Goal: Information Seeking & Learning: Learn about a topic

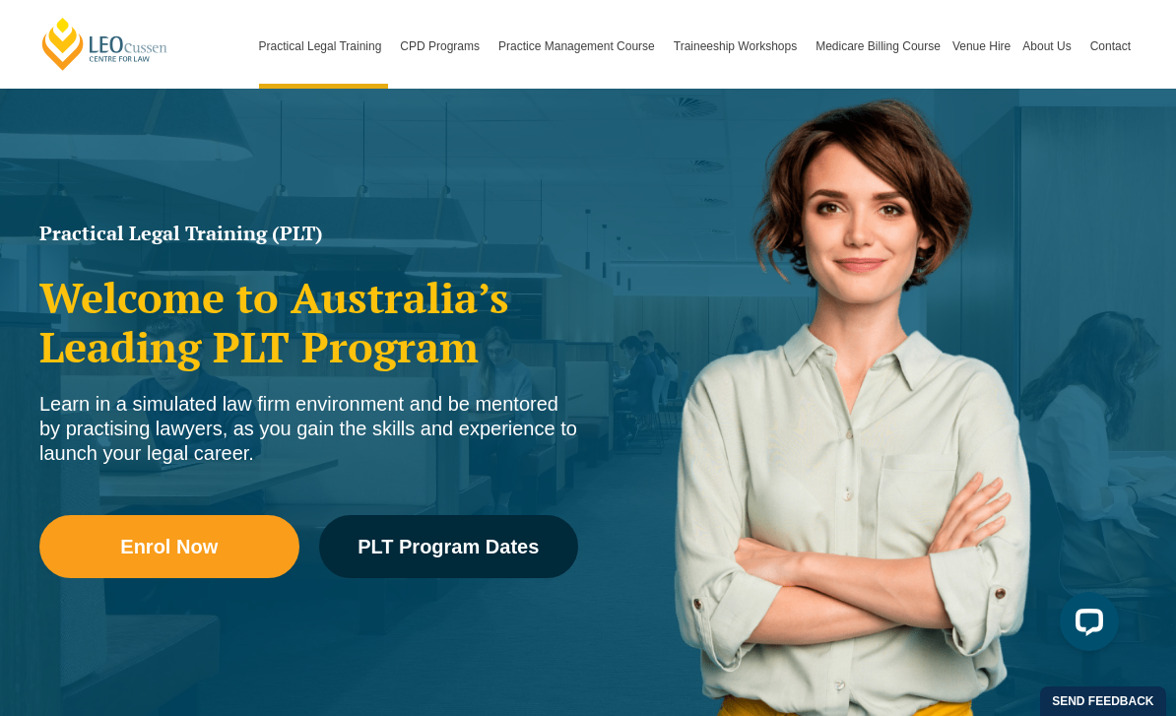
scroll to position [214, 0]
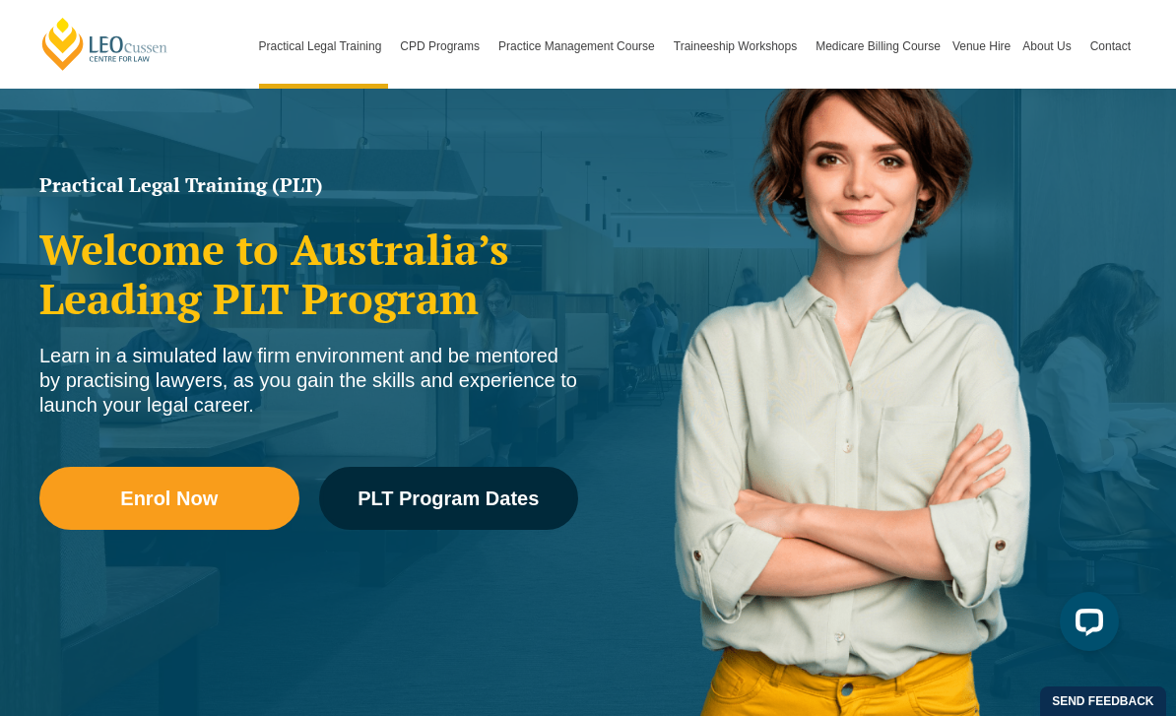
click at [178, 515] on link "Enrol Now" at bounding box center [169, 498] width 260 height 63
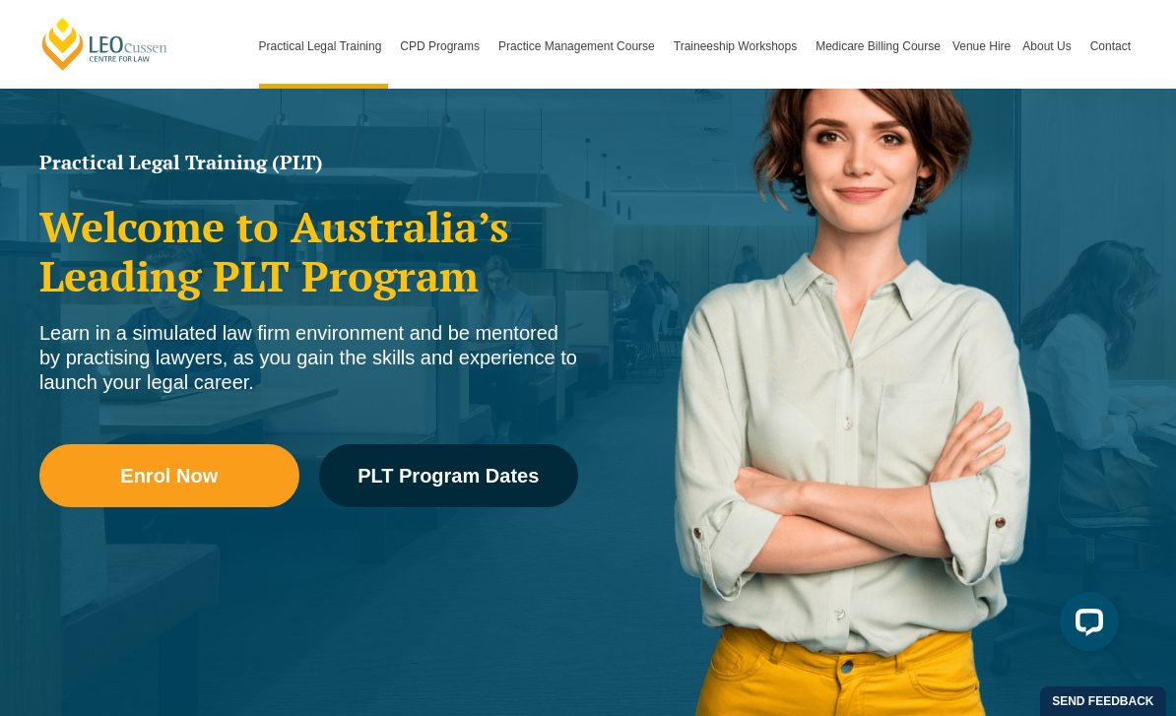
scroll to position [222, 0]
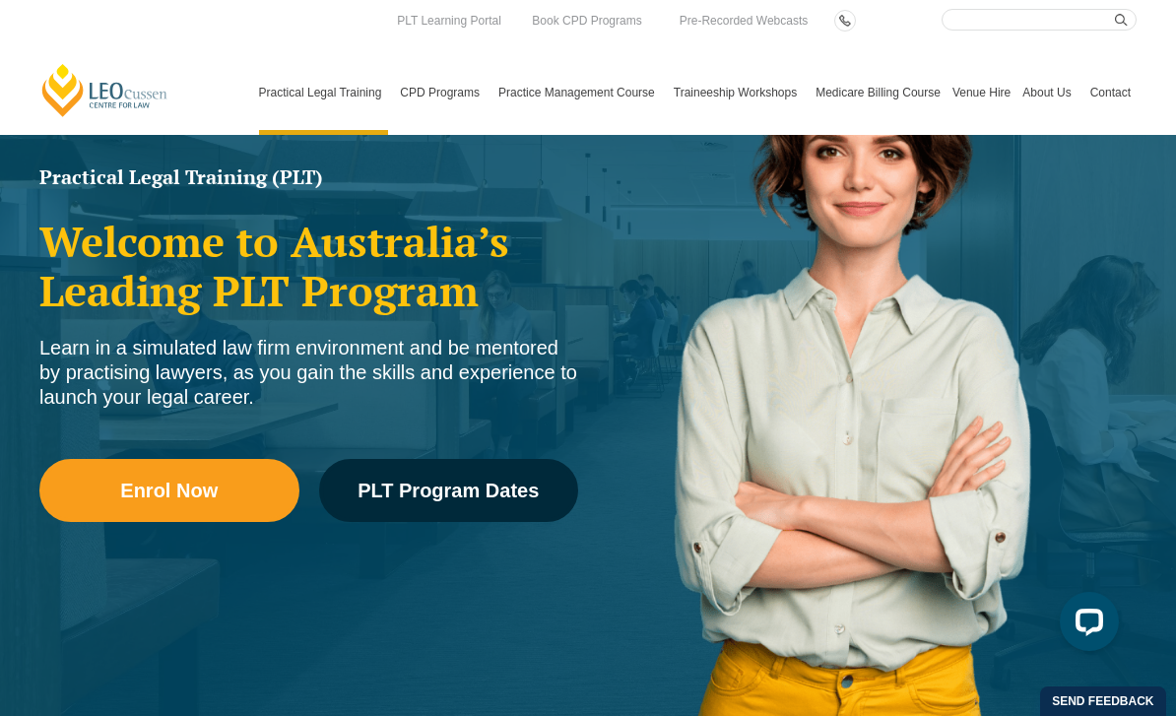
click at [0, 0] on link "FAQs" at bounding box center [0, 0] width 0 height 0
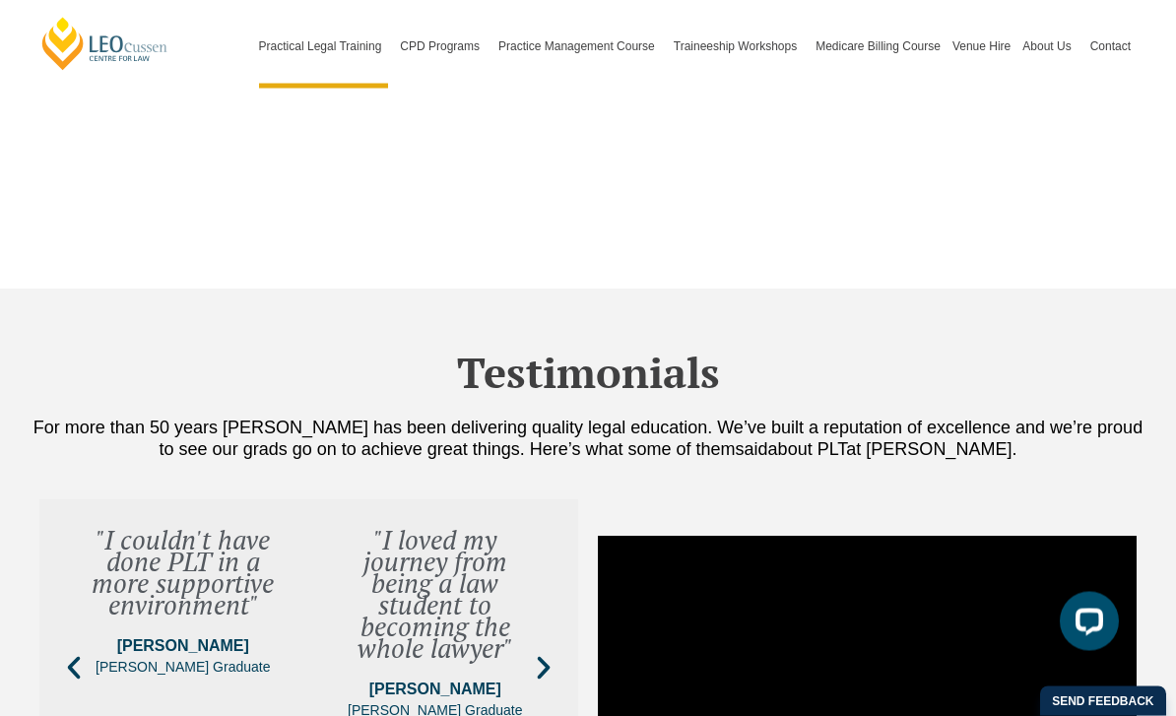
scroll to position [8353, 0]
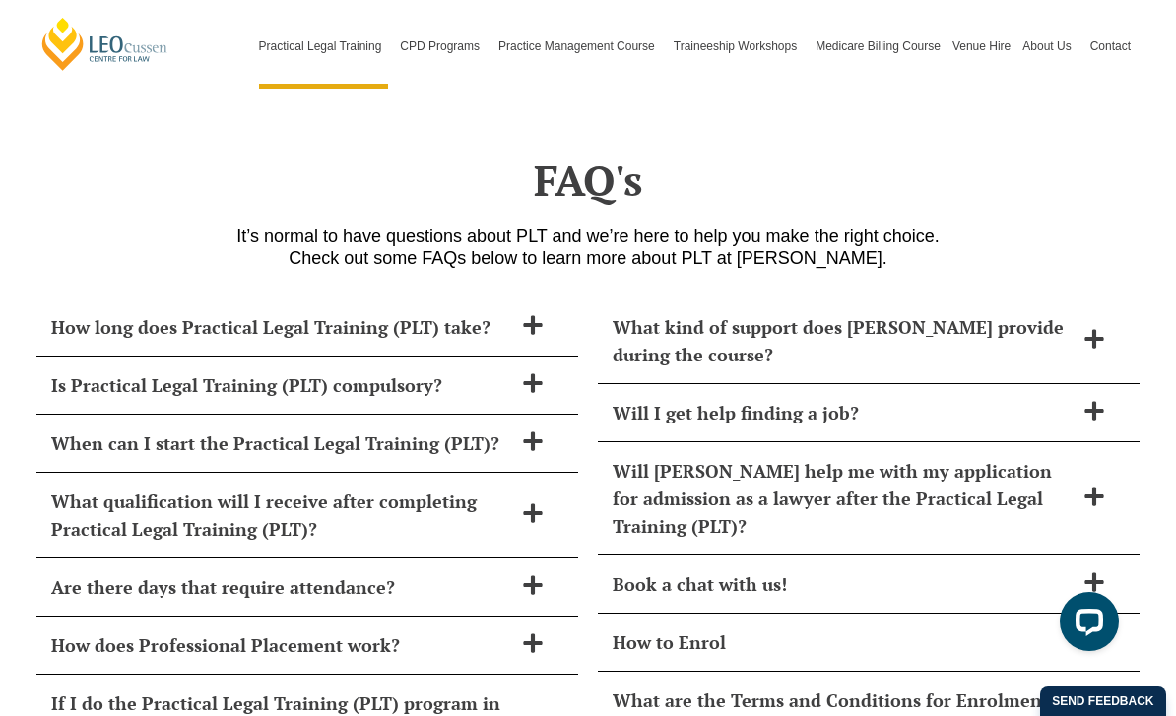
click at [57, 371] on span "Is Practical Legal Training (PLT) compulsory?" at bounding box center [281, 385] width 461 height 28
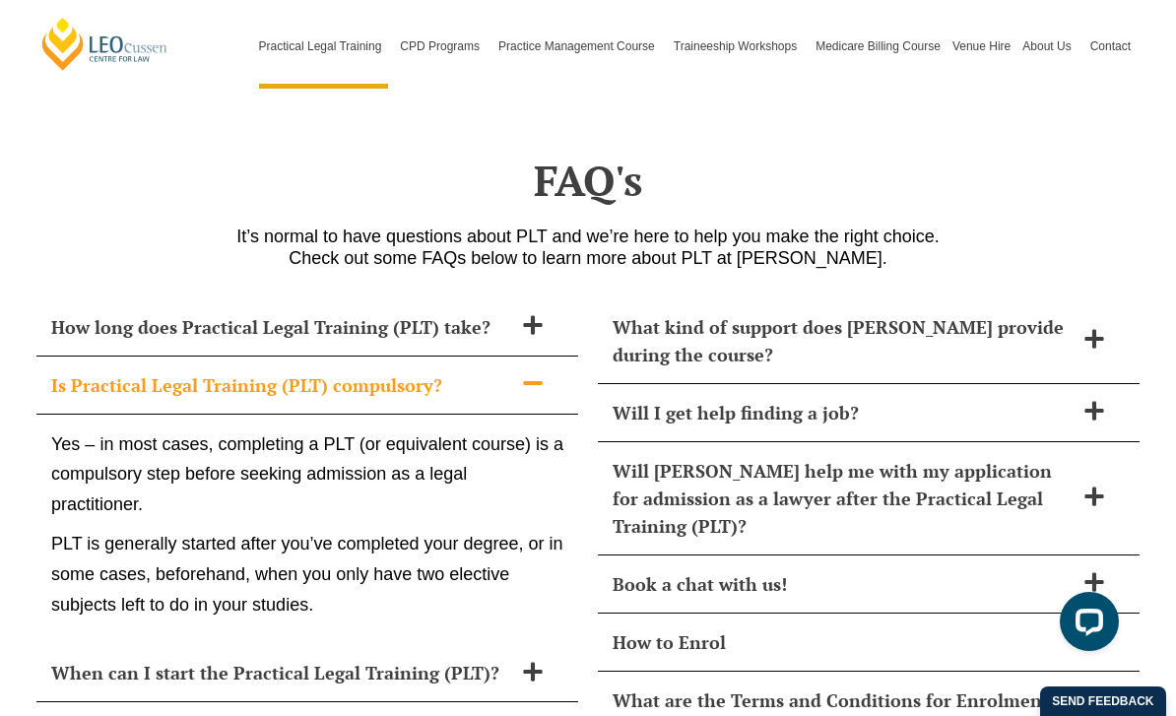
click at [68, 371] on span "Is Practical Legal Training (PLT) compulsory?" at bounding box center [281, 385] width 461 height 28
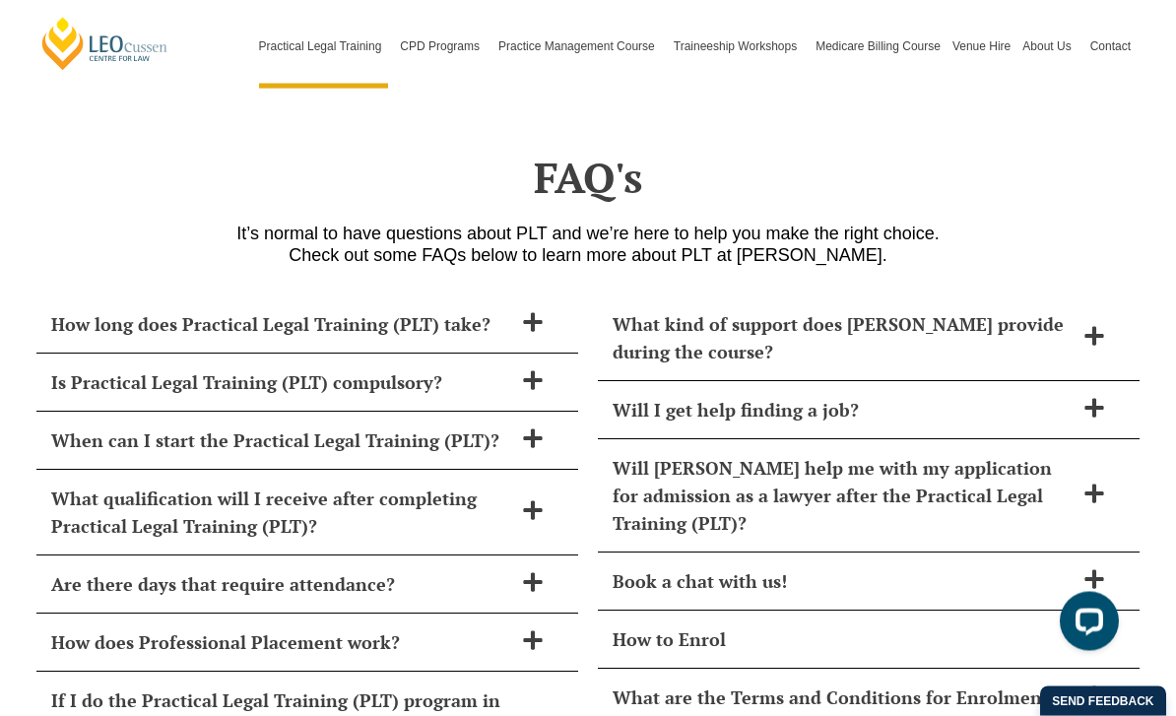
scroll to position [8371, 0]
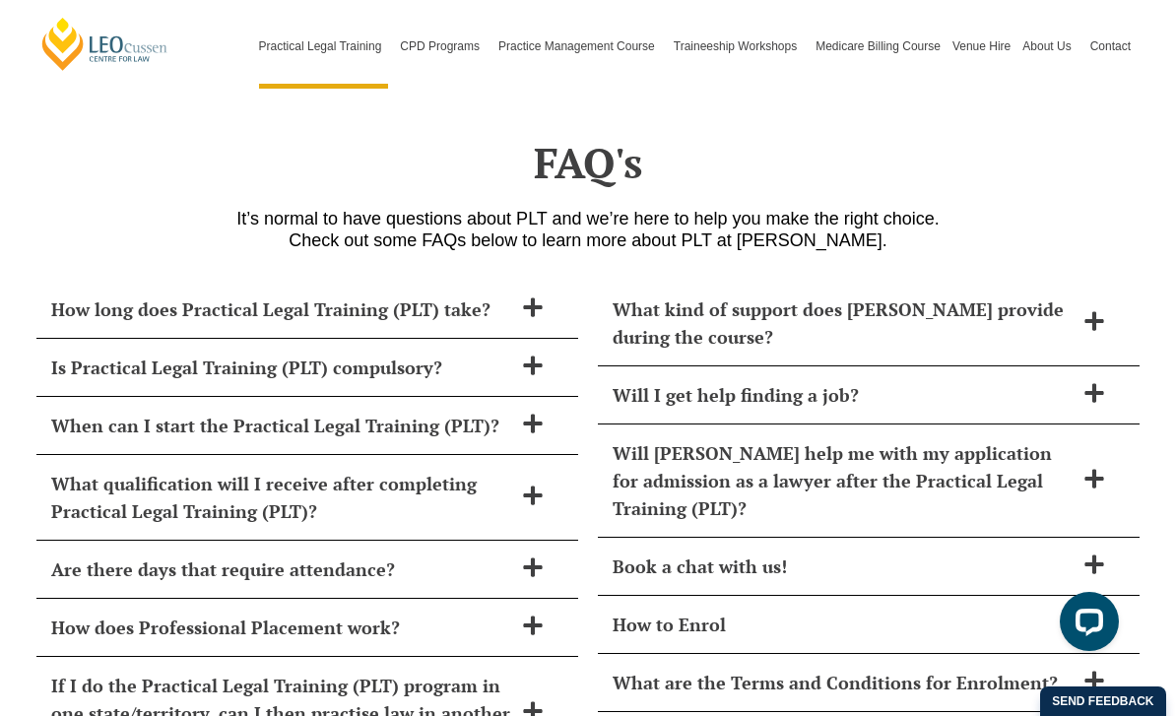
click at [69, 412] on span "When can I start the Practical Legal Training (PLT)?" at bounding box center [281, 426] width 461 height 28
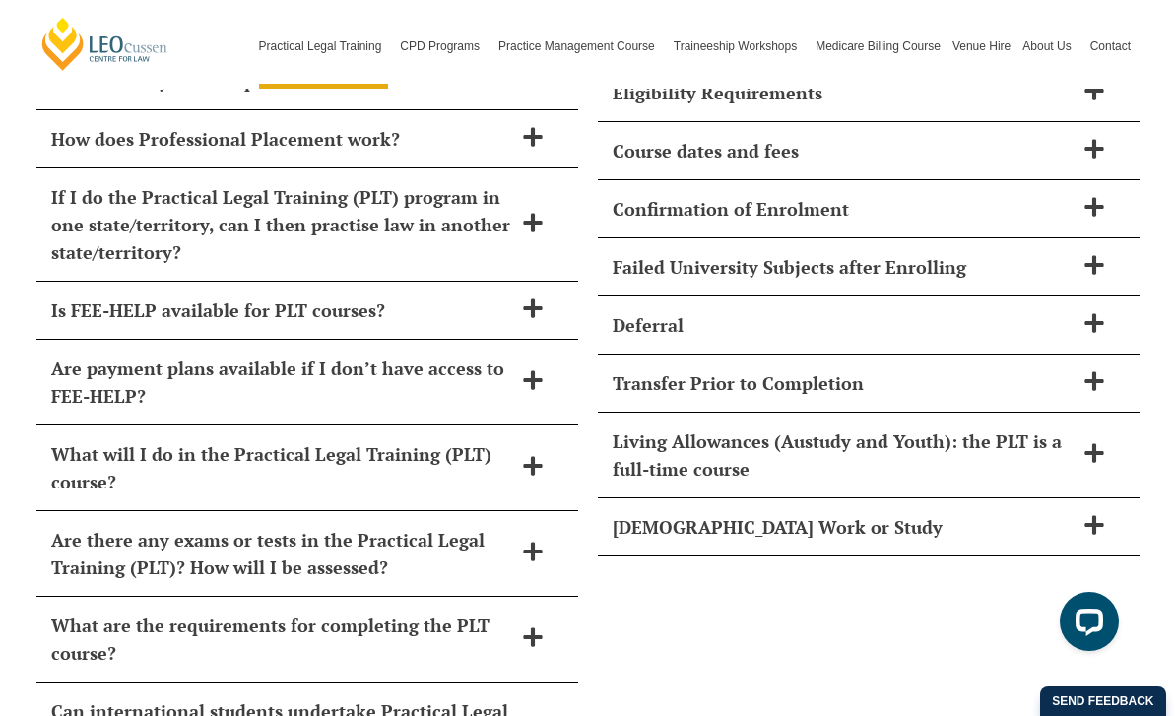
scroll to position [9061, 0]
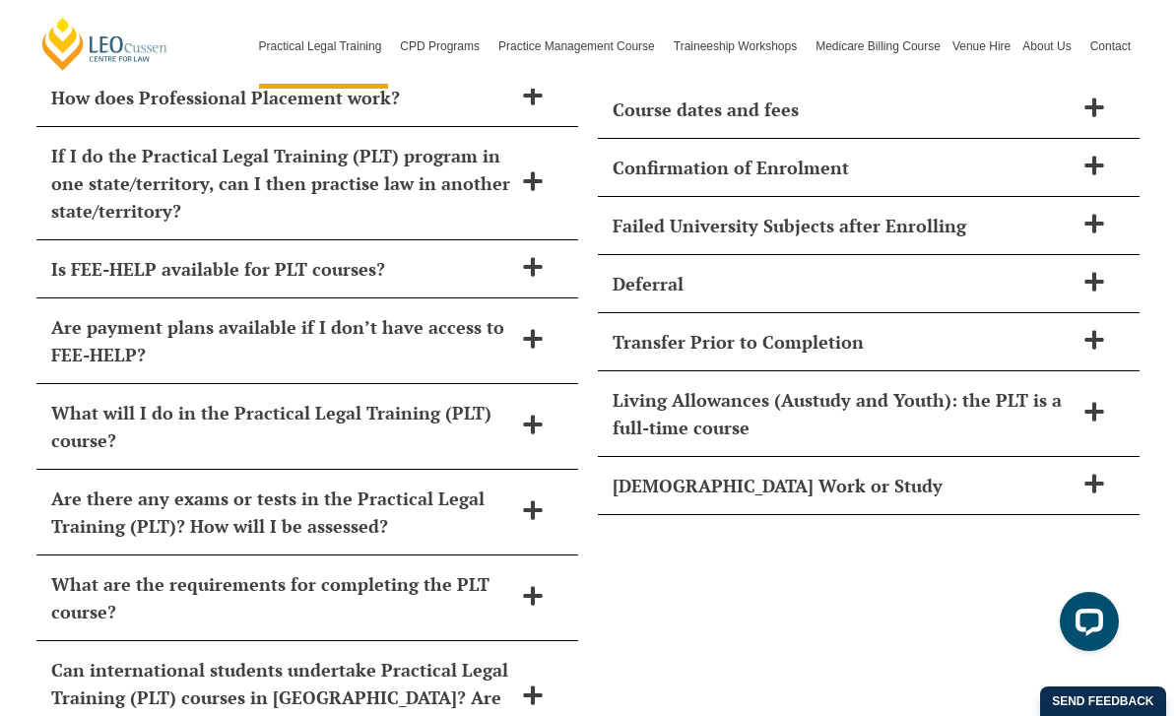
click at [58, 255] on span "Is FEE-HELP available for PLT courses?" at bounding box center [281, 269] width 461 height 28
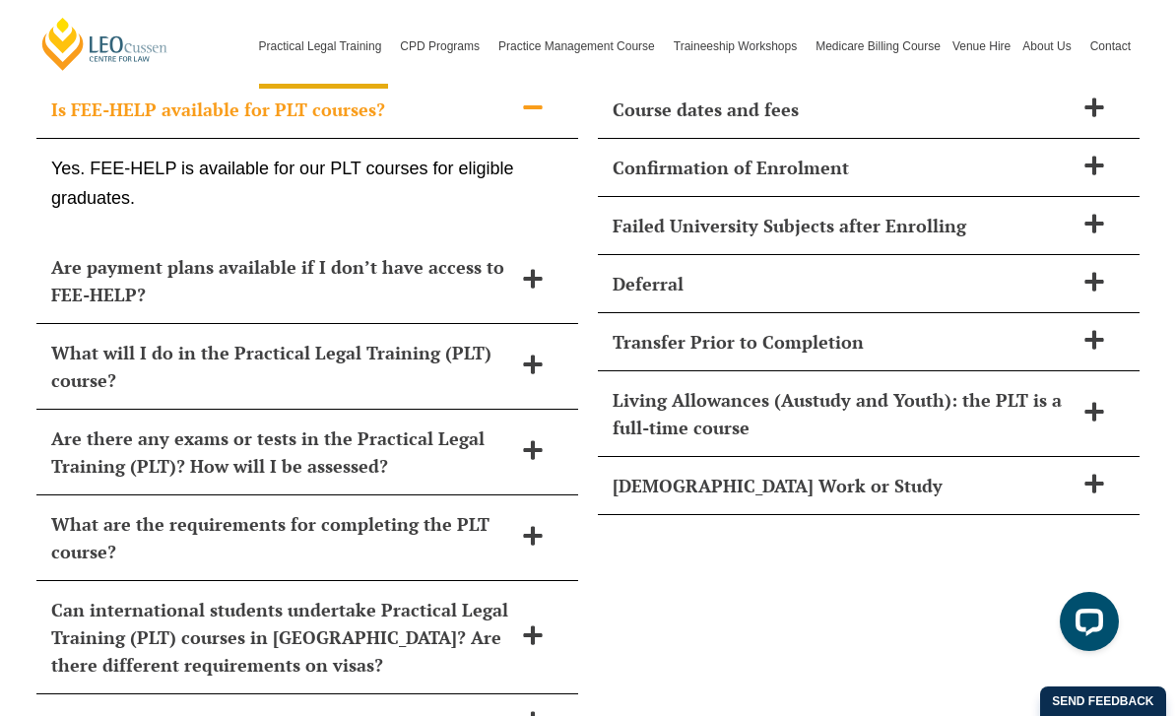
click at [62, 510] on span "What are the requirements for completing the PLT course?" at bounding box center [281, 537] width 461 height 55
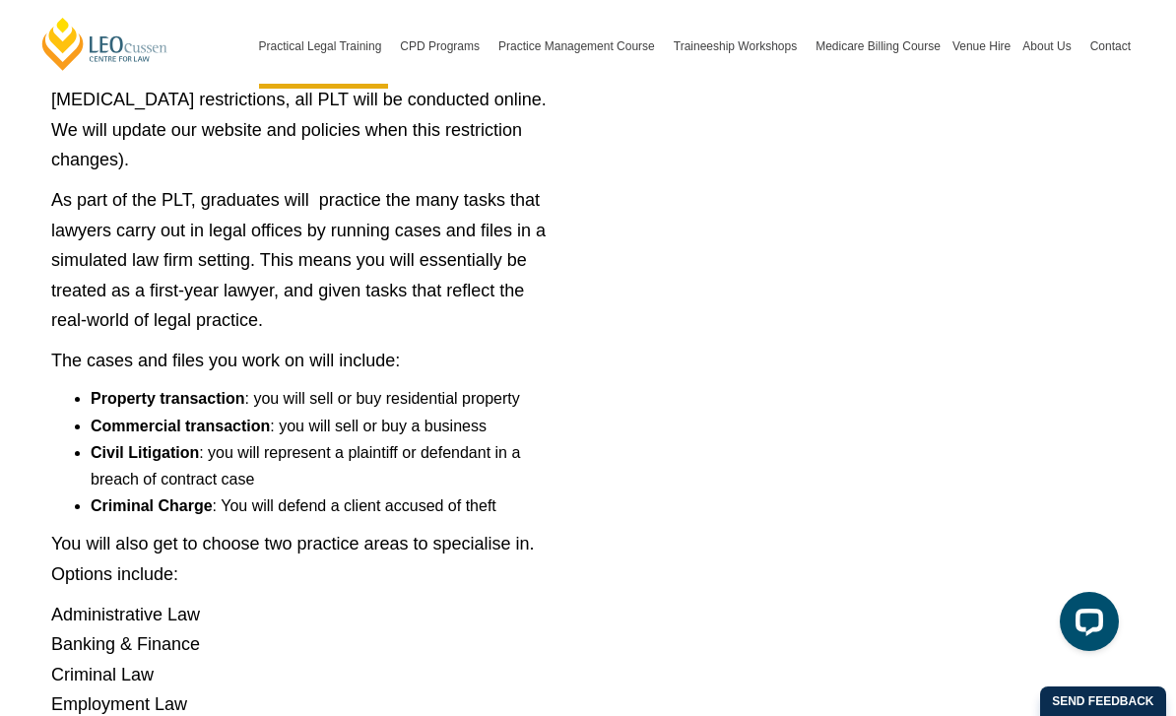
scroll to position [10207, 0]
